Goal: Task Accomplishment & Management: Use online tool/utility

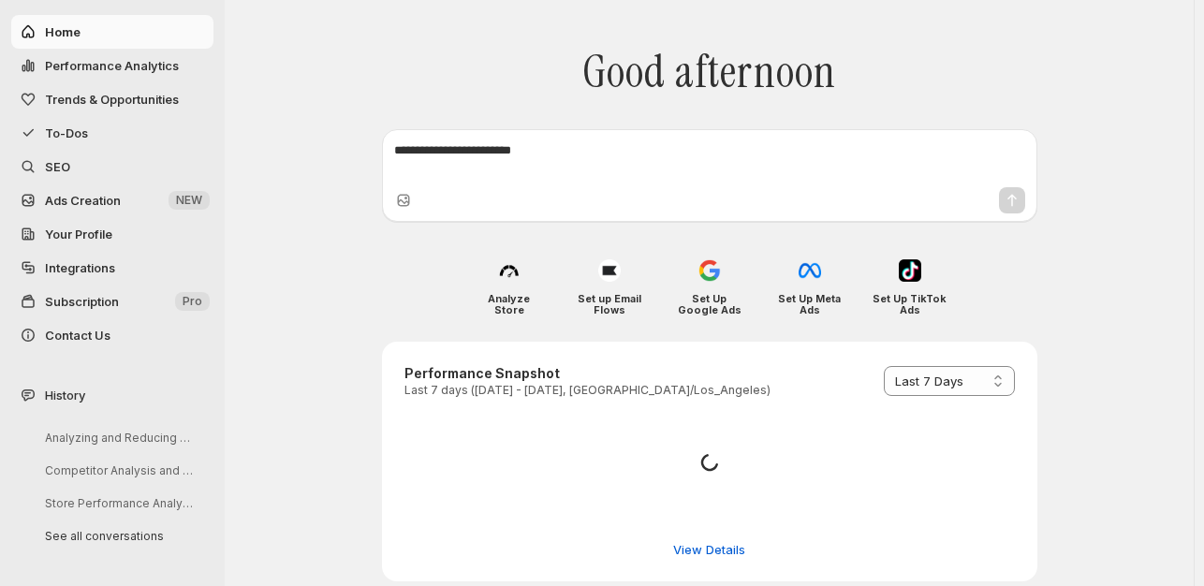
select select "*********"
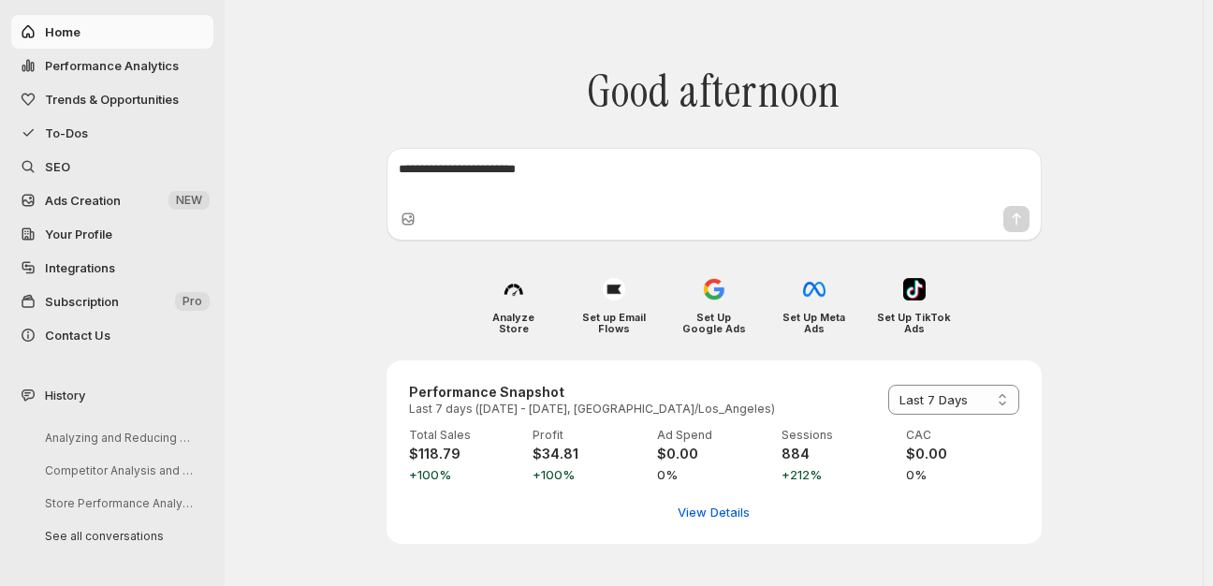
click at [49, 21] on button "Home" at bounding box center [112, 32] width 202 height 34
click at [702, 503] on span "View Details" at bounding box center [714, 512] width 72 height 19
select select "**********"
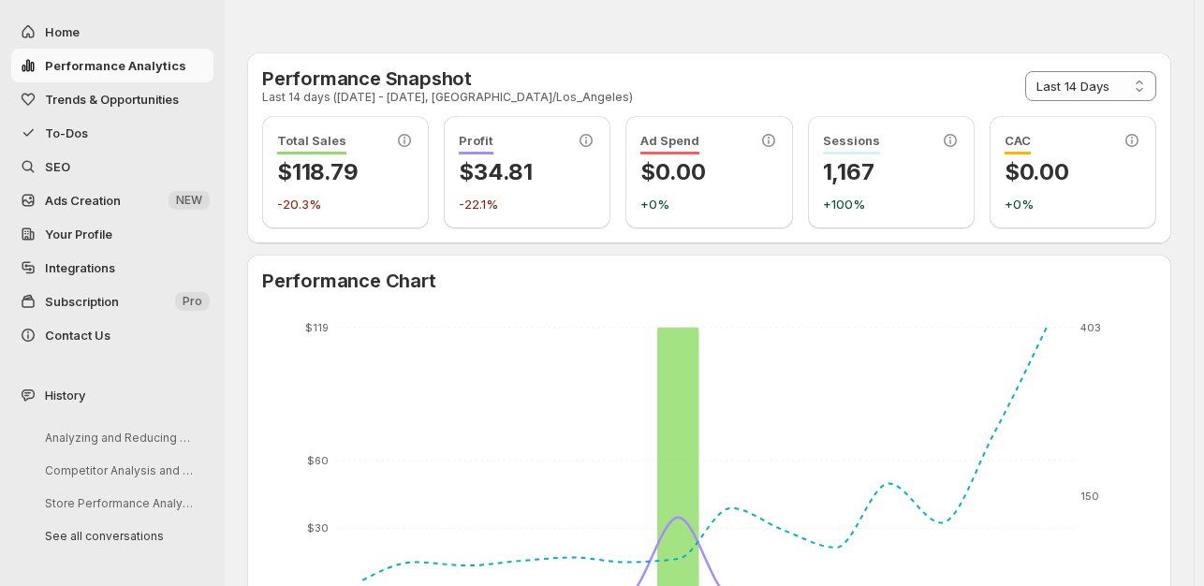
click at [95, 94] on span "Trends & Opportunities" at bounding box center [112, 99] width 134 height 15
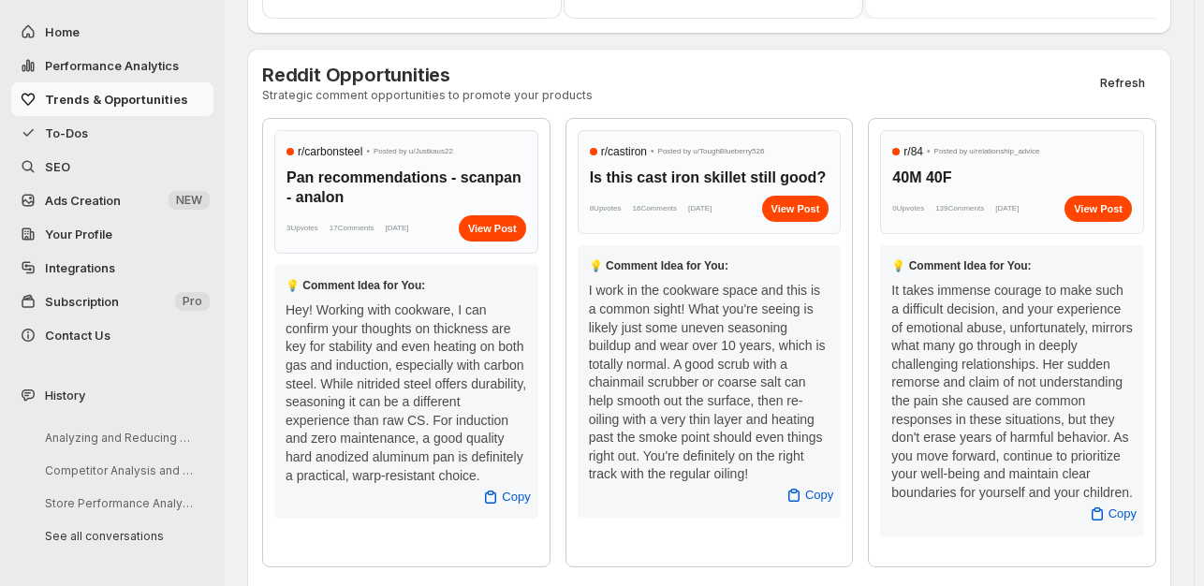
scroll to position [749, 0]
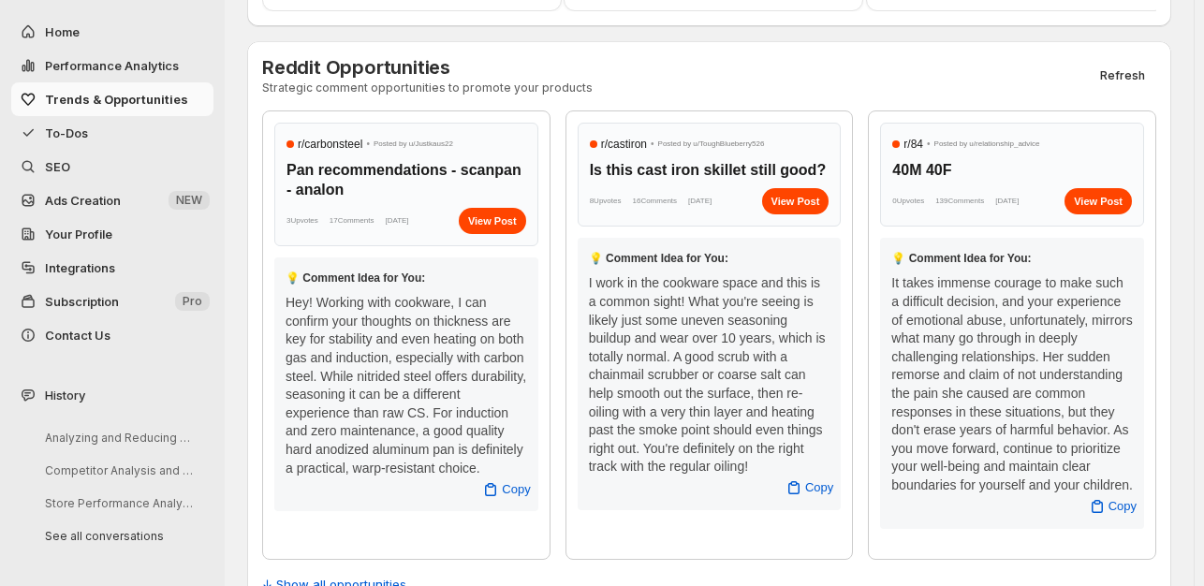
click at [62, 124] on span "To-Dos" at bounding box center [127, 133] width 165 height 19
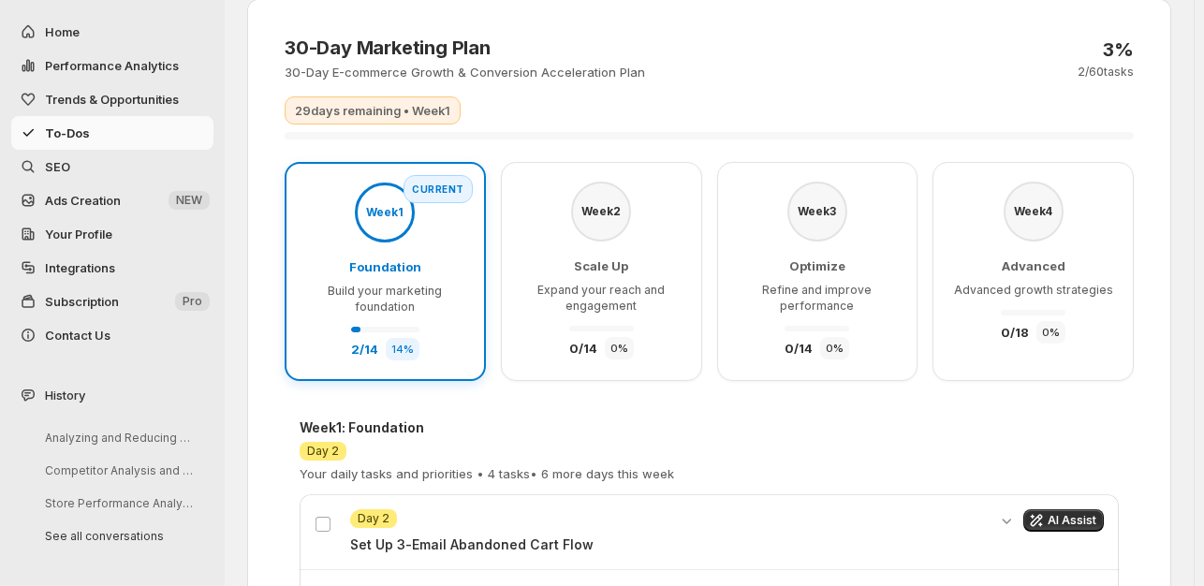
scroll to position [52, 0]
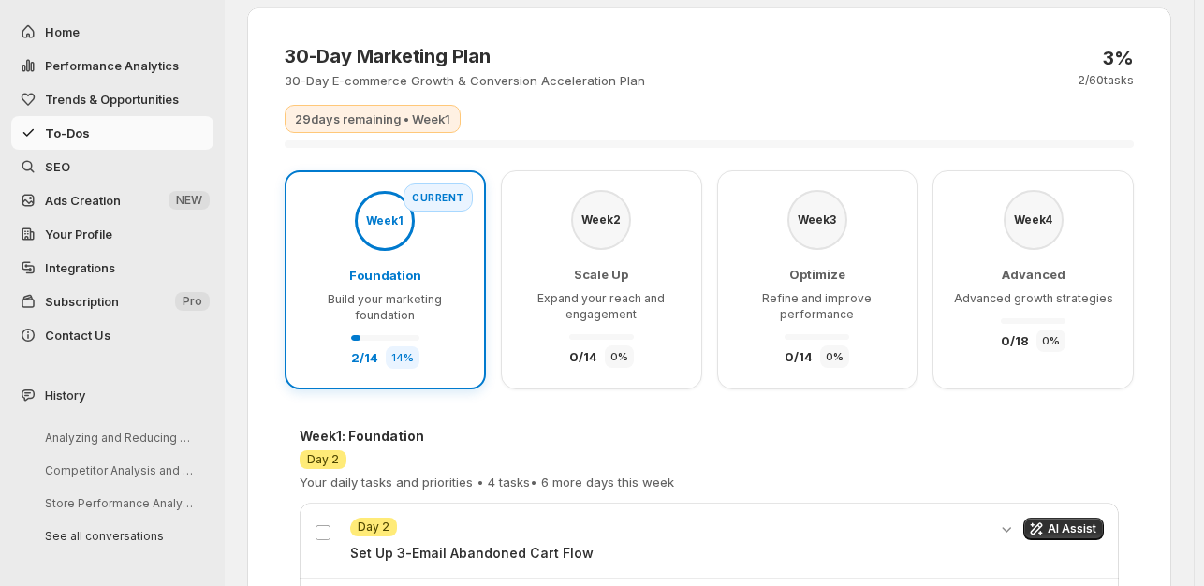
click at [444, 232] on div "Week 1 Foundation Build your marketing foundation 2 / 14 14 %" at bounding box center [385, 280] width 160 height 178
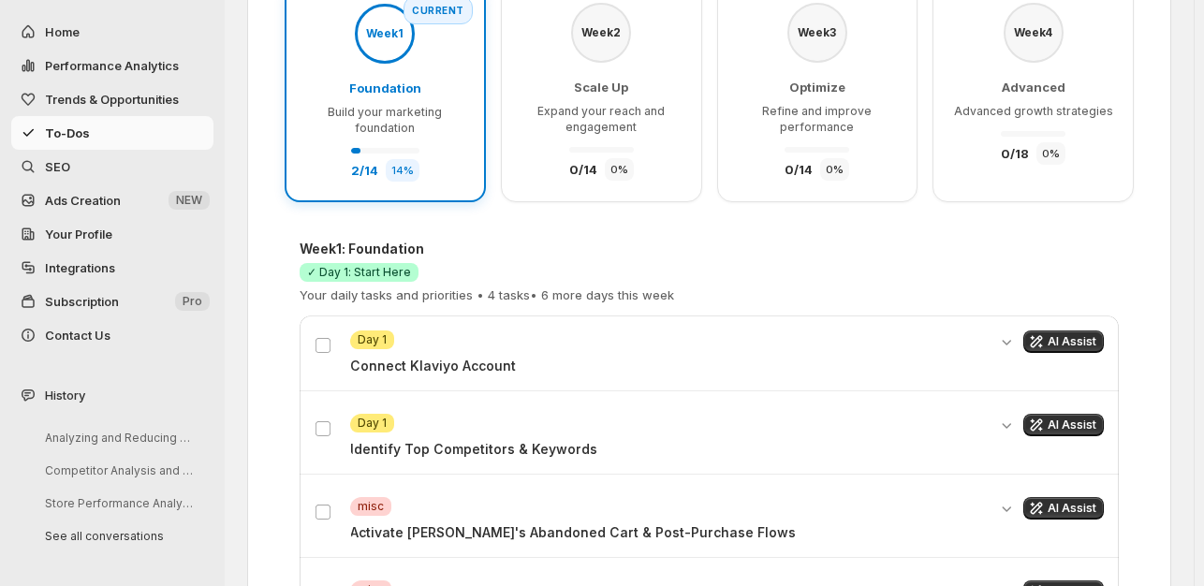
scroll to position [427, 0]
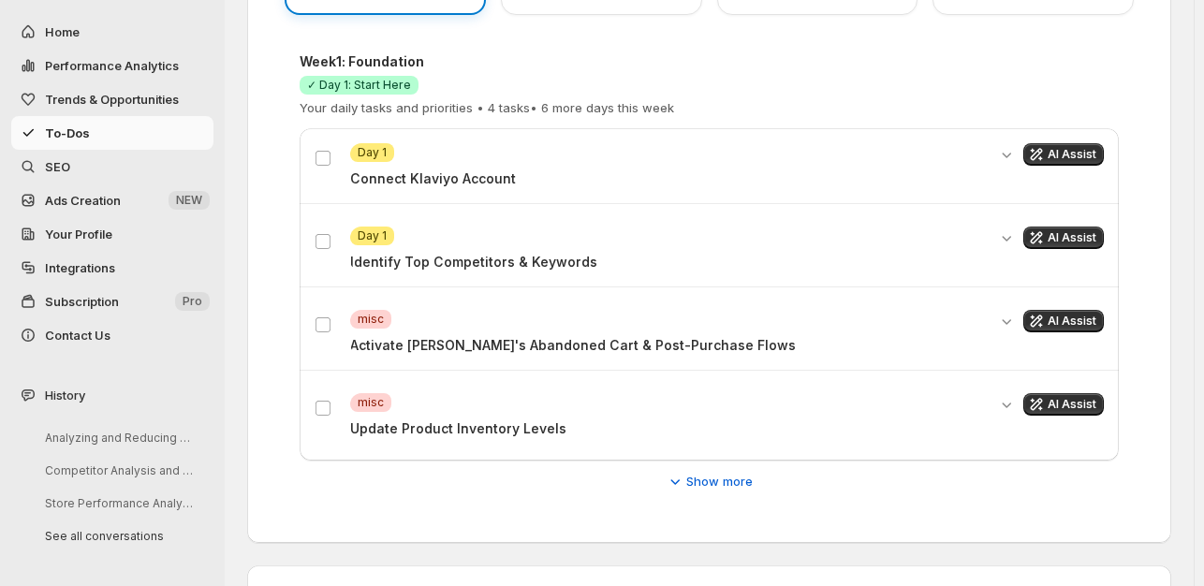
click at [450, 232] on div "Attention Day 1" at bounding box center [667, 235] width 635 height 19
click at [1074, 311] on button "AI Assist" at bounding box center [1063, 321] width 80 height 22
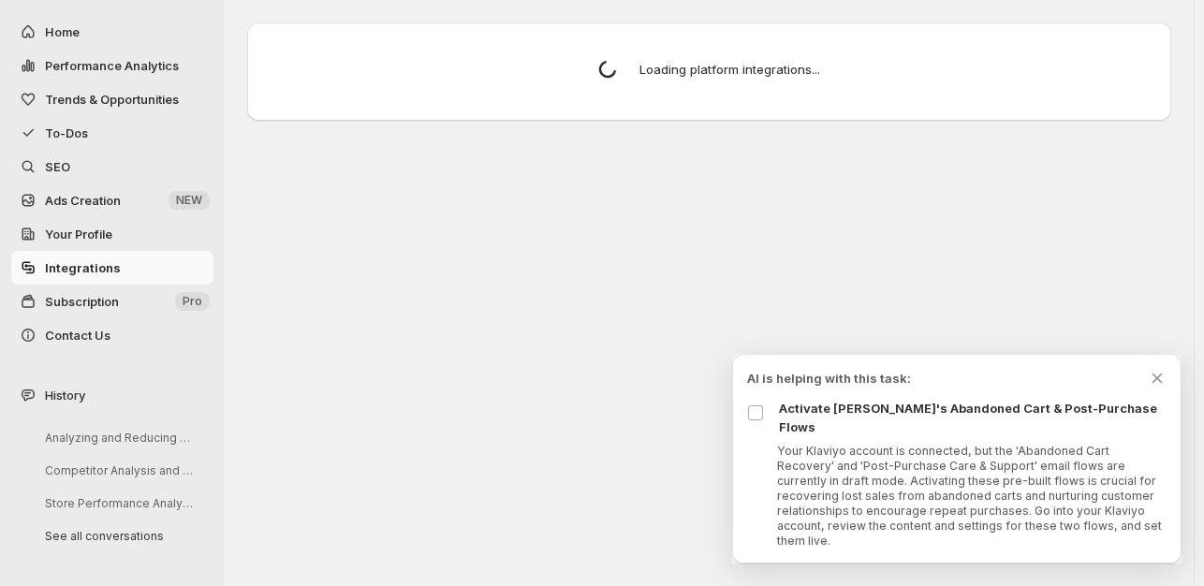
scroll to position [0, 0]
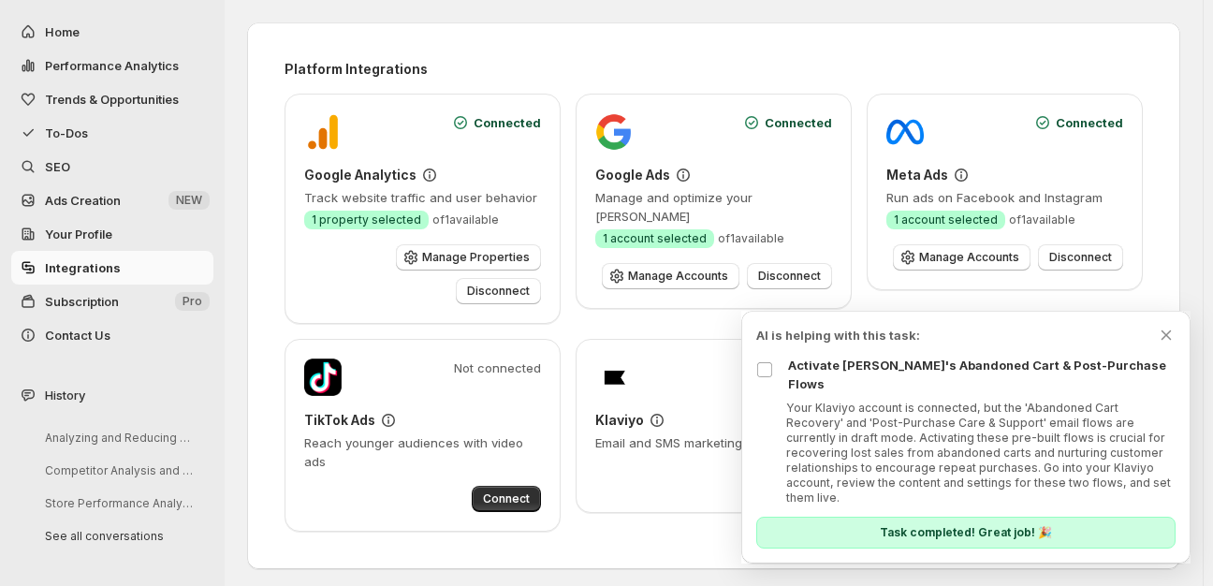
click at [978, 528] on p "Task completed! Great job! 🎉" at bounding box center [966, 532] width 172 height 15
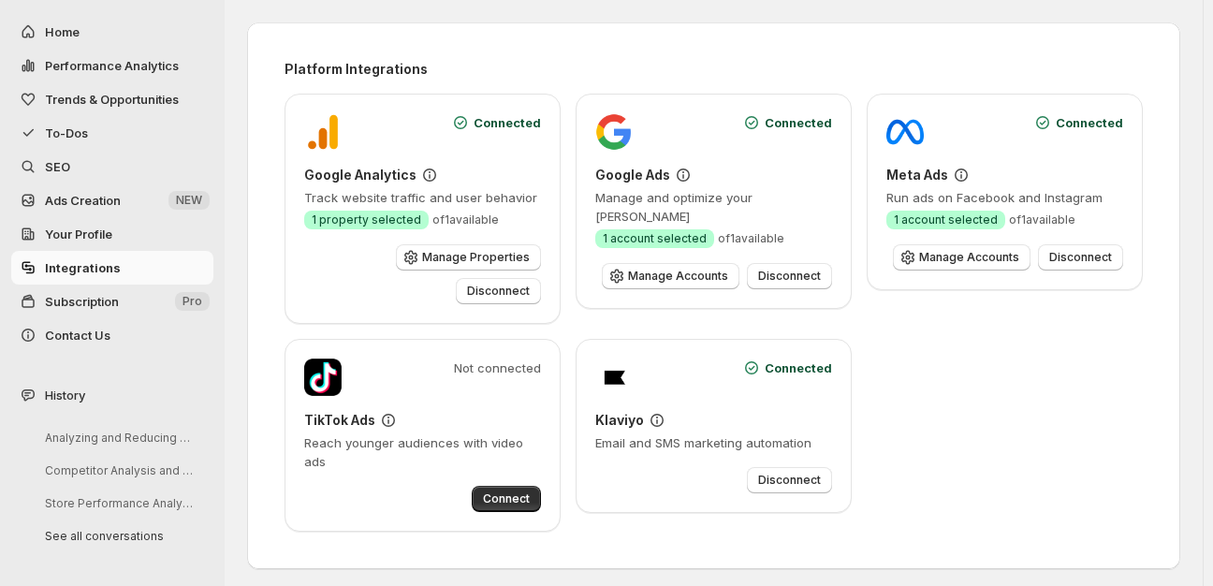
click at [756, 359] on icon at bounding box center [751, 367] width 19 height 19
click at [76, 120] on button "To-Dos" at bounding box center [112, 133] width 202 height 34
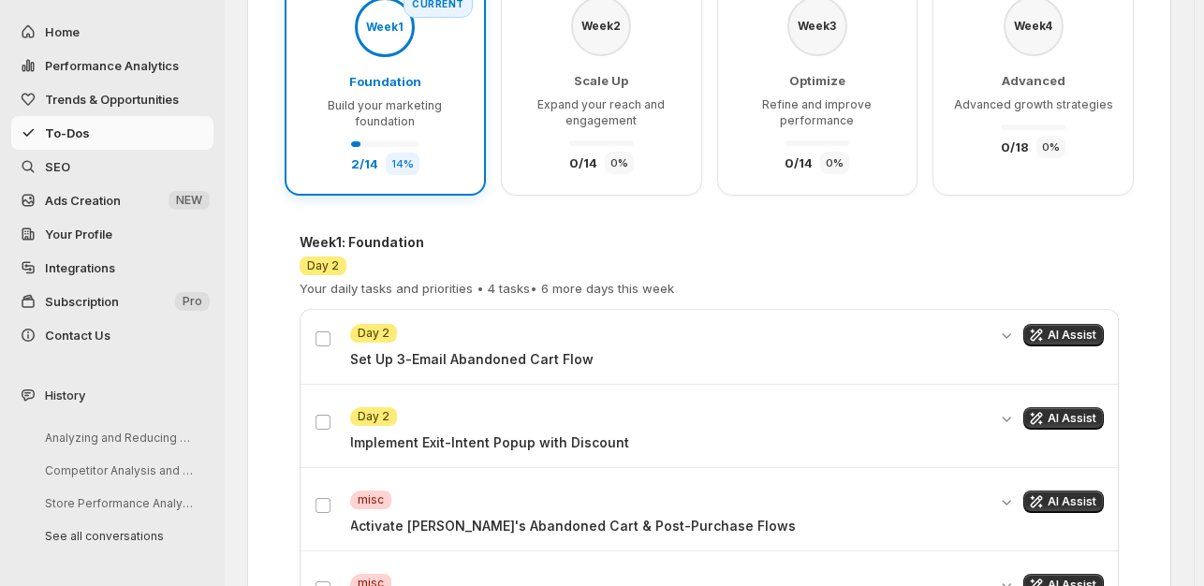
scroll to position [374, 0]
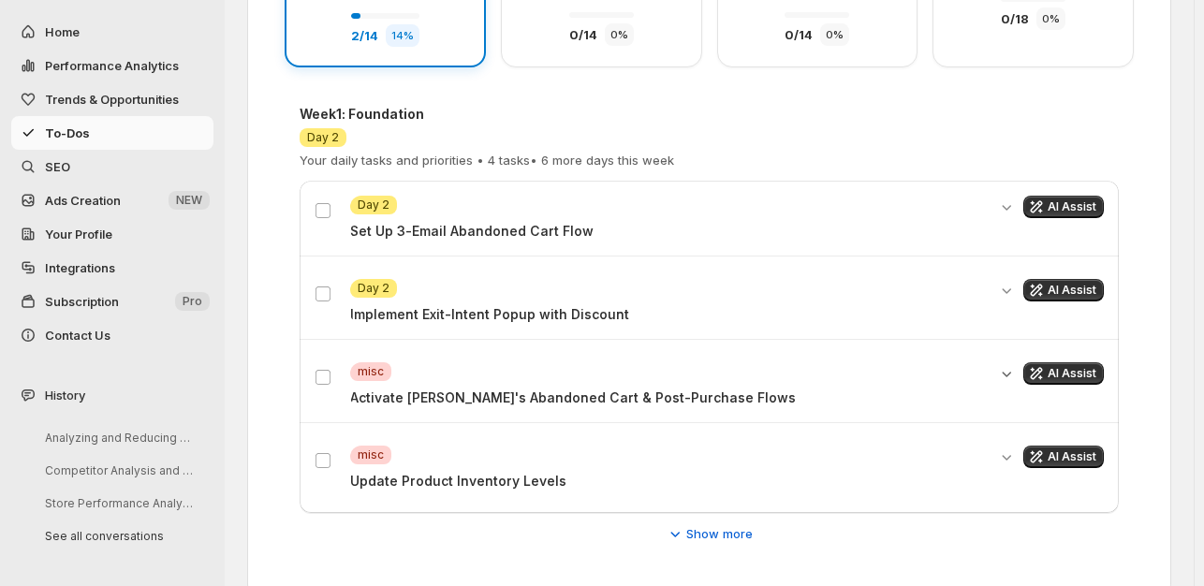
click at [1015, 372] on icon "Expand details" at bounding box center [1006, 373] width 19 height 19
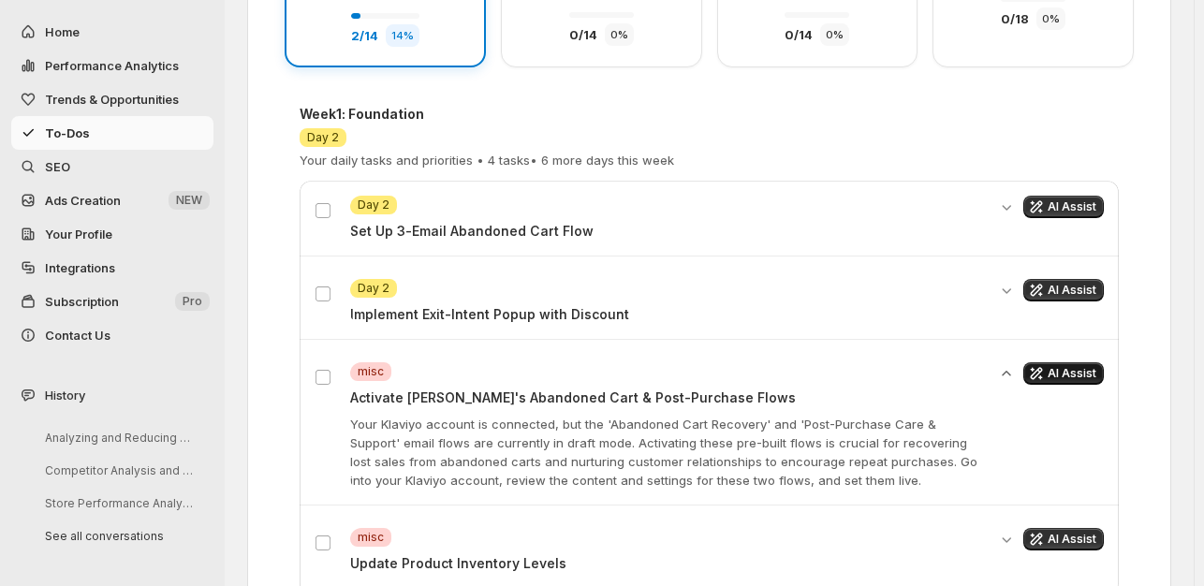
click at [1073, 366] on span "AI Assist" at bounding box center [1071, 373] width 49 height 15
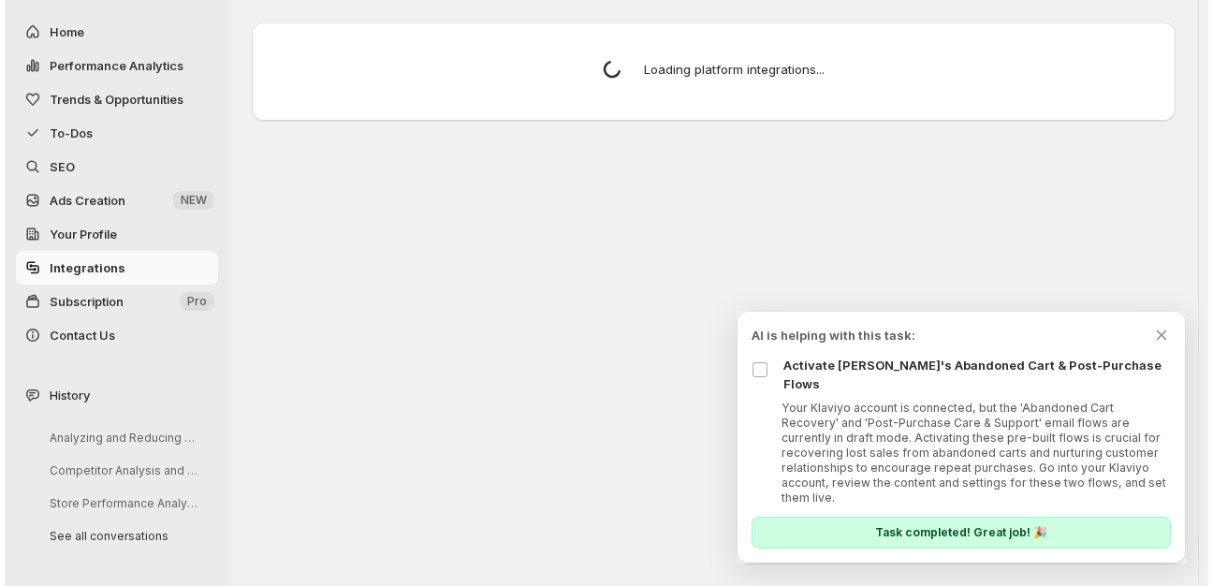
scroll to position [0, 0]
